Goal: Task Accomplishment & Management: Complete application form

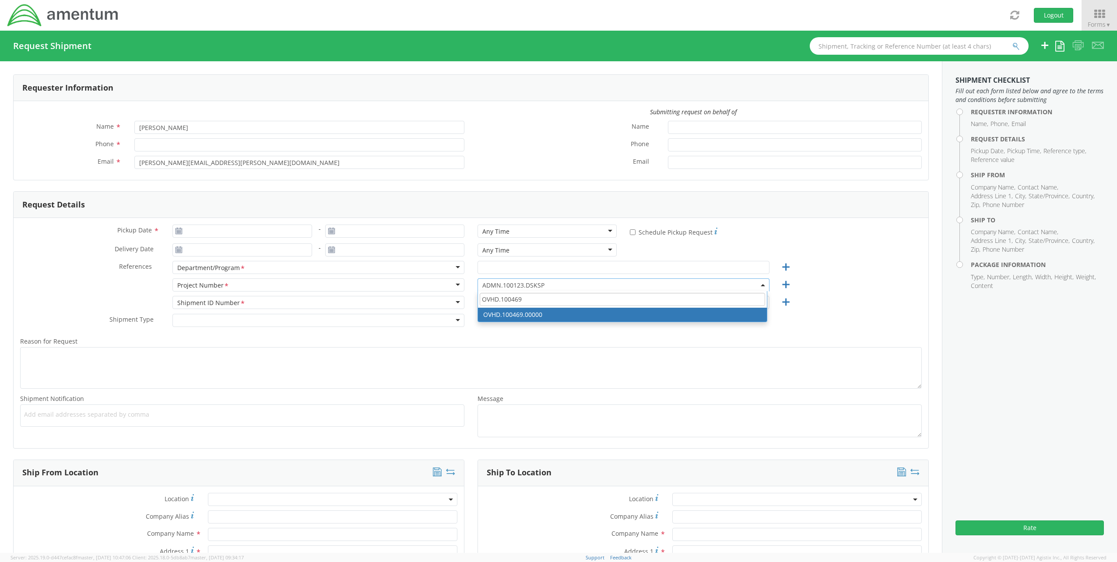
drag, startPoint x: 531, startPoint y: 299, endPoint x: 418, endPoint y: 291, distance: 113.6
click at [418, 291] on div "Project Number <span class="required">*</span> Project Number * Account Type Ac…" at bounding box center [471, 287] width 914 height 18
type input "OVHD.100529.00000"
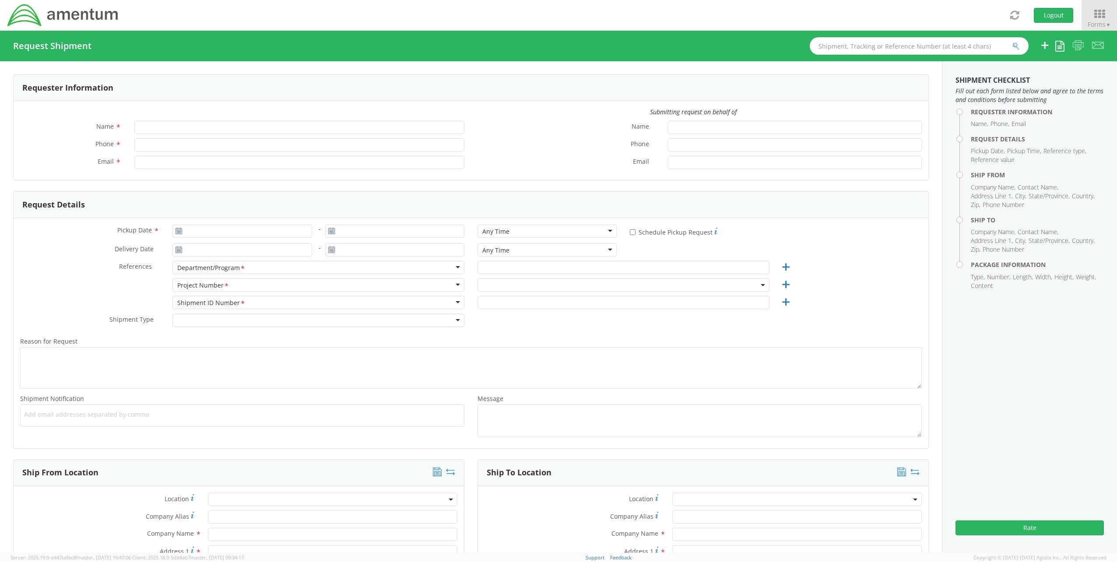
type input "[PERSON_NAME]"
type input "[PERSON_NAME][EMAIL_ADDRESS][PERSON_NAME][DOMAIN_NAME]"
click at [597, 287] on span at bounding box center [623, 284] width 292 height 13
click at [527, 301] on input "search" at bounding box center [622, 299] width 285 height 13
paste input "OVHD.100529.00000"
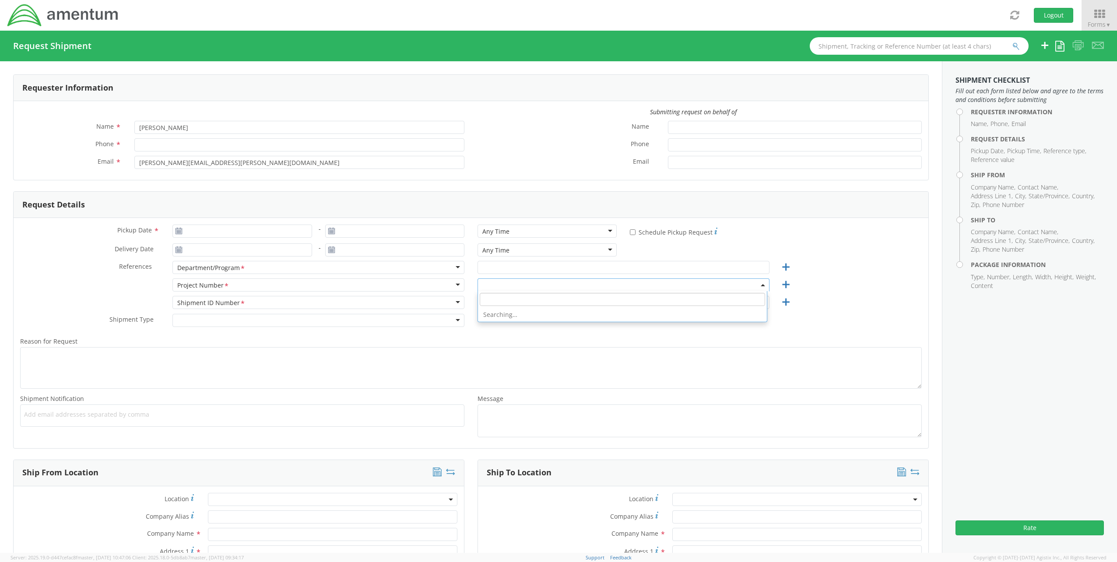
type input "OVHD.100529.00000"
select select "ADMN.100123.DSKSP"
click at [541, 302] on input "OVHD.100529.00000" at bounding box center [622, 299] width 285 height 13
type input "O"
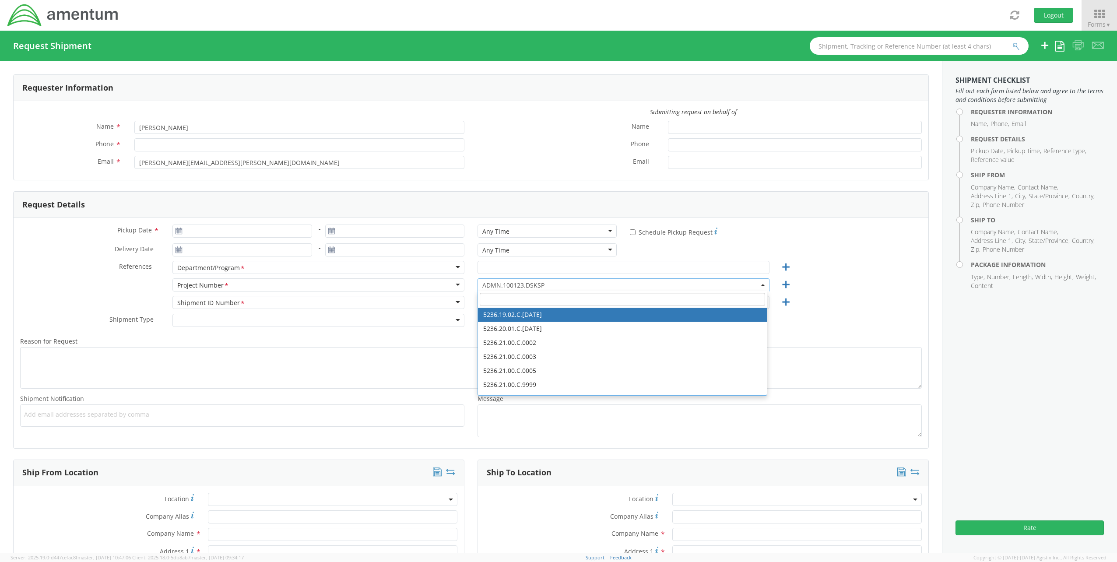
type input "o"
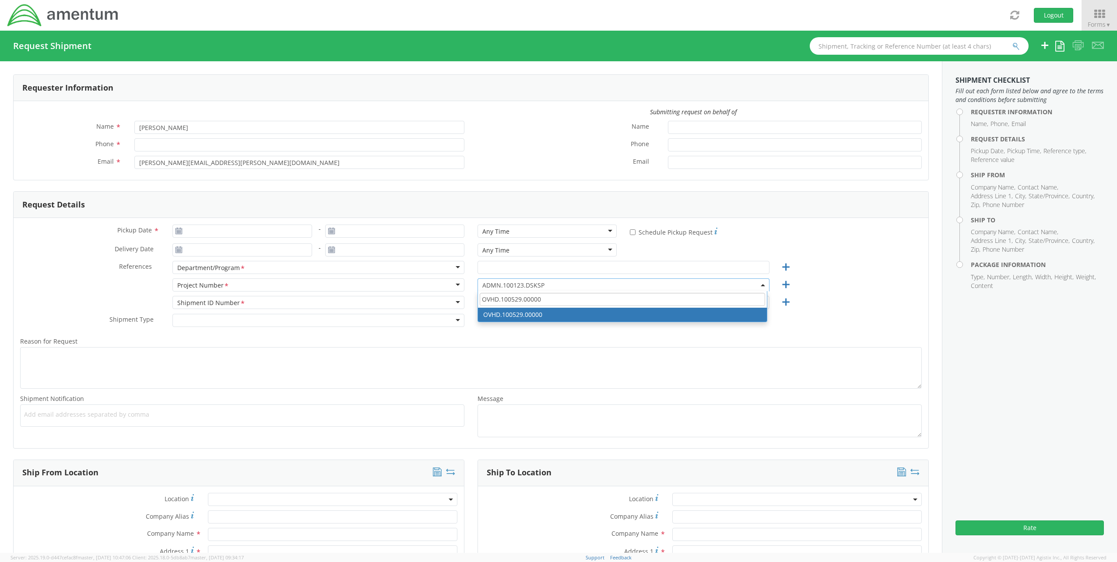
drag, startPoint x: 552, startPoint y: 302, endPoint x: 418, endPoint y: 293, distance: 134.6
click at [418, 293] on div "Project Number <span class="required">*</span> Project Number * Account Type Ac…" at bounding box center [471, 287] width 914 height 18
type input "OVHD.100529.00000"
